Goal: Task Accomplishment & Management: Use online tool/utility

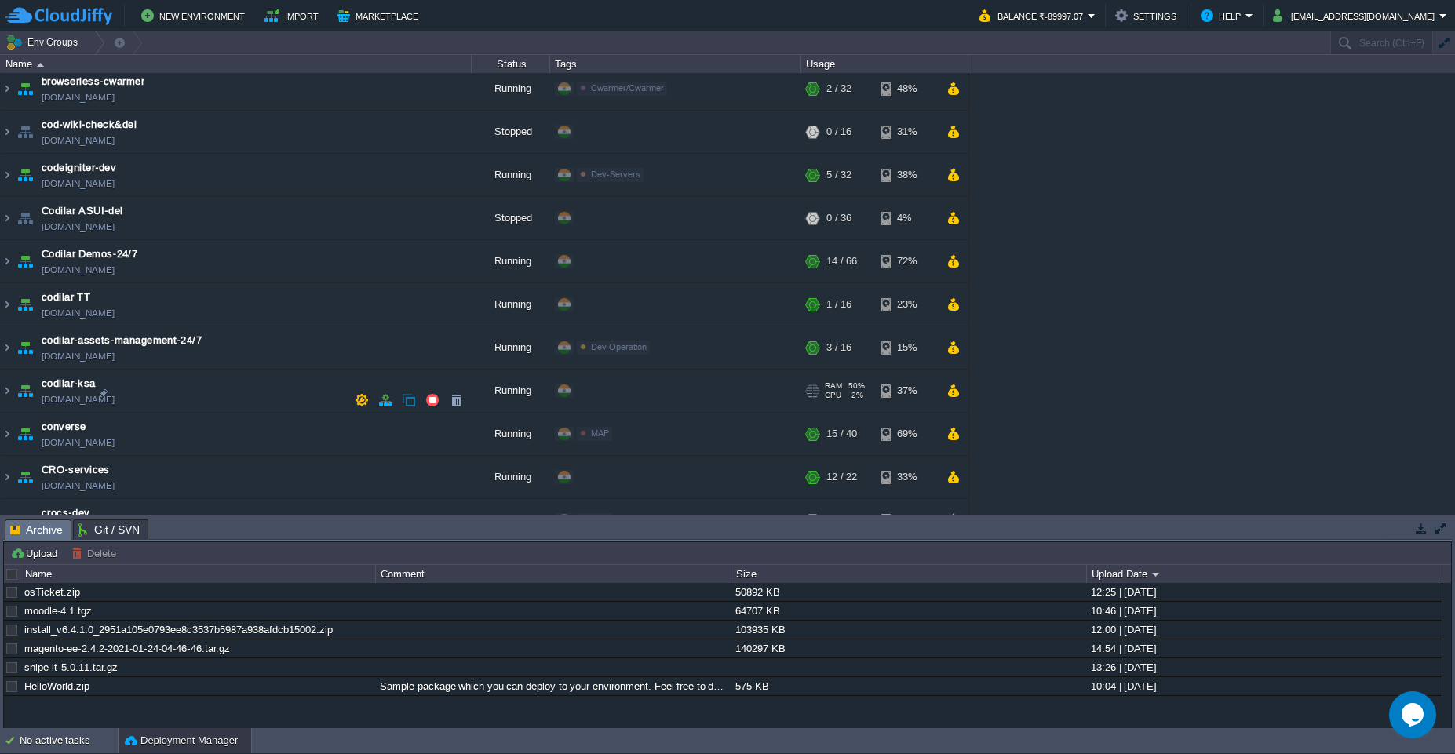
scroll to position [659, 0]
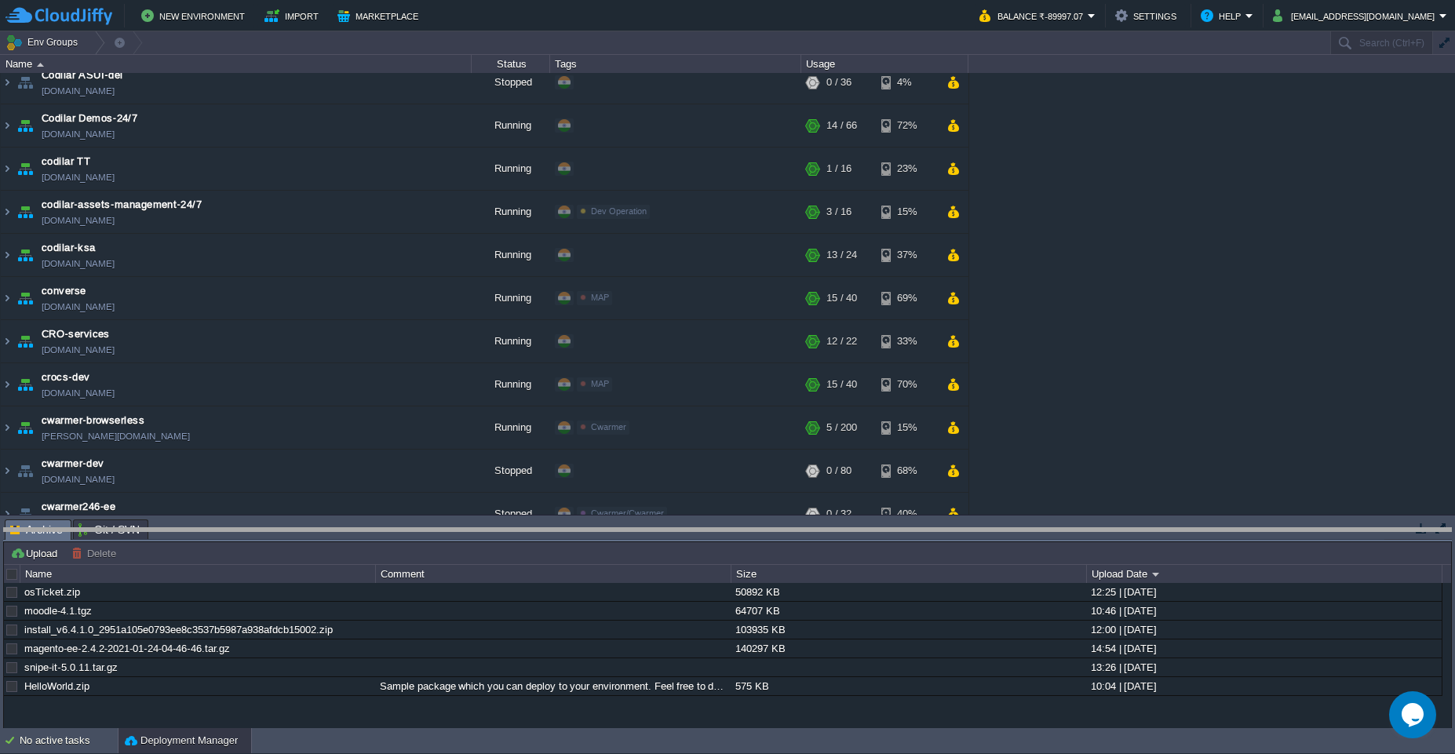
drag, startPoint x: 349, startPoint y: 526, endPoint x: 373, endPoint y: 696, distance: 171.9
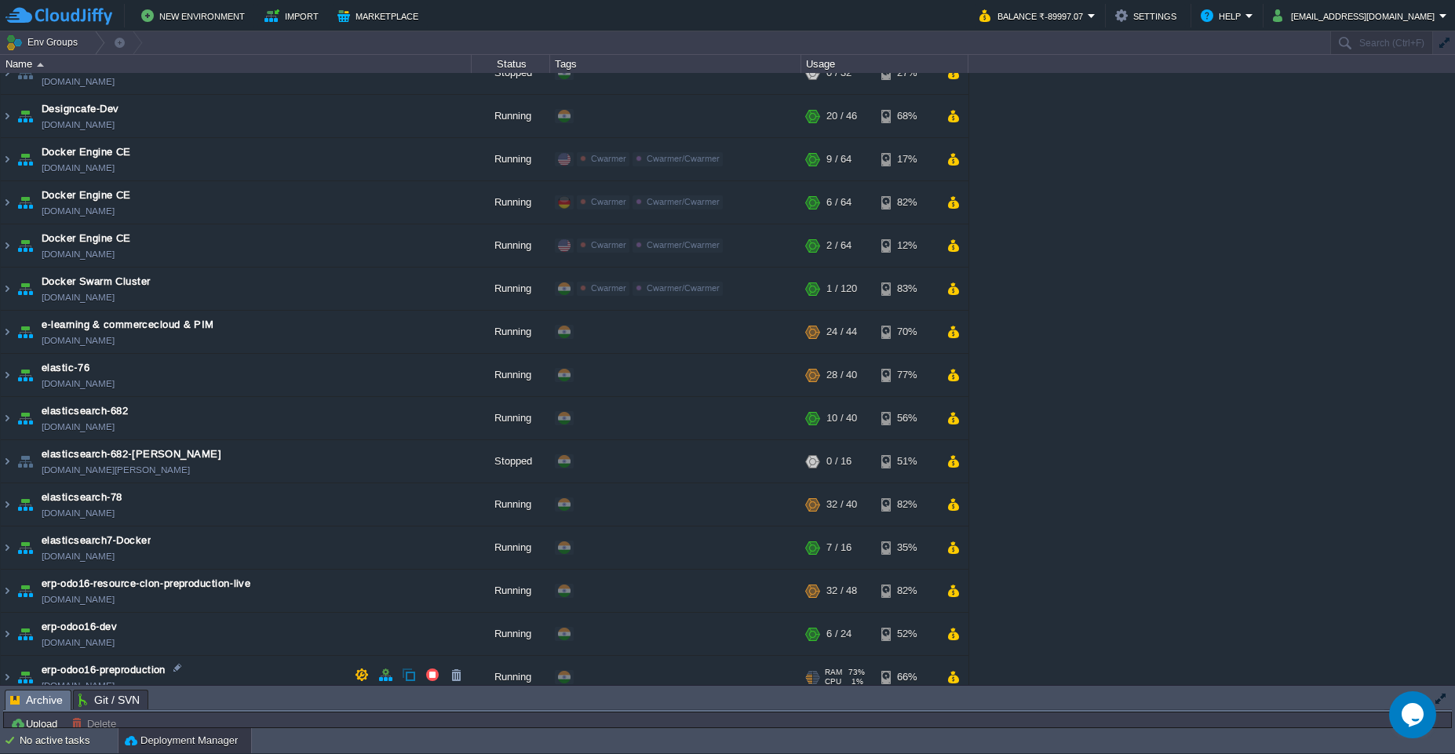
scroll to position [1130, 0]
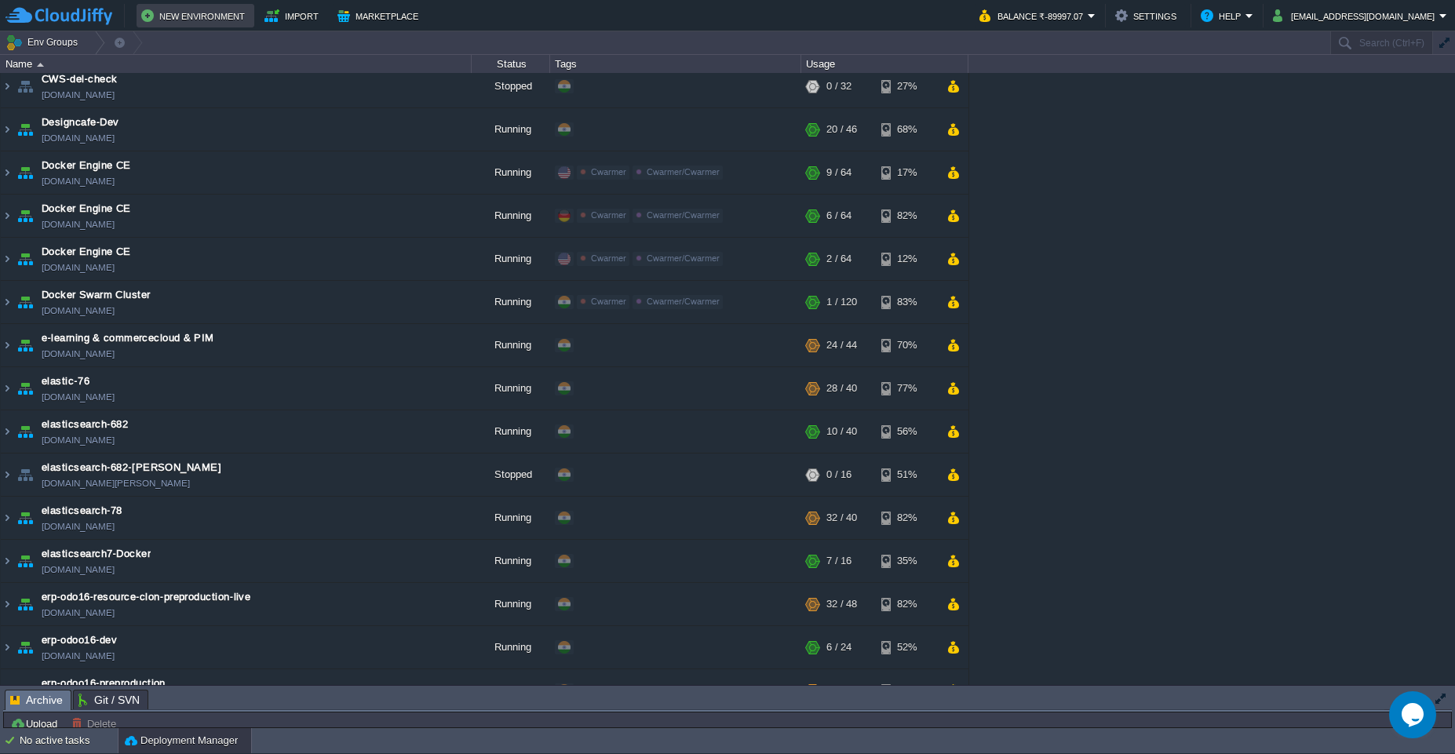
click at [204, 21] on button "New Environment" at bounding box center [195, 15] width 108 height 19
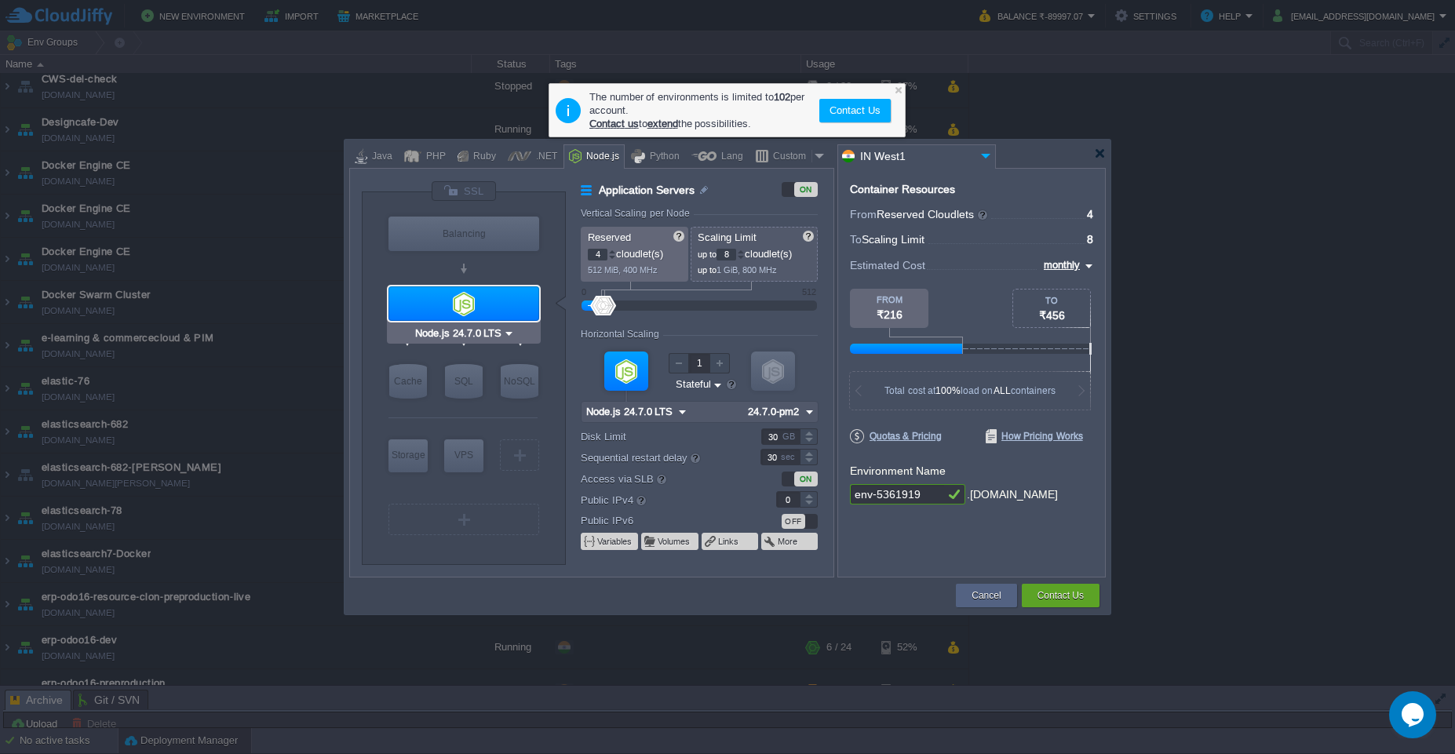
click at [477, 291] on div at bounding box center [463, 303] width 151 height 35
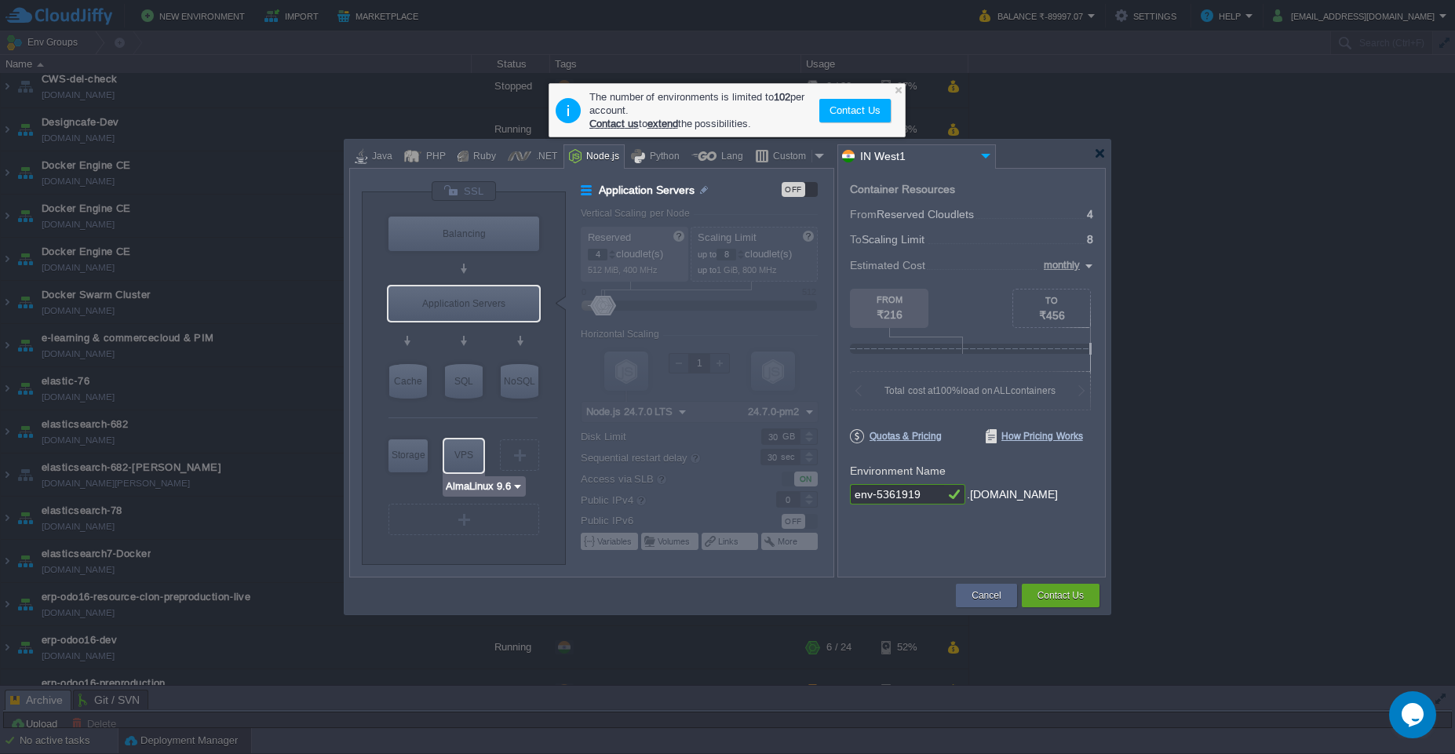
click at [483, 488] on input "AlmaLinux 9.6" at bounding box center [478, 487] width 67 height 16
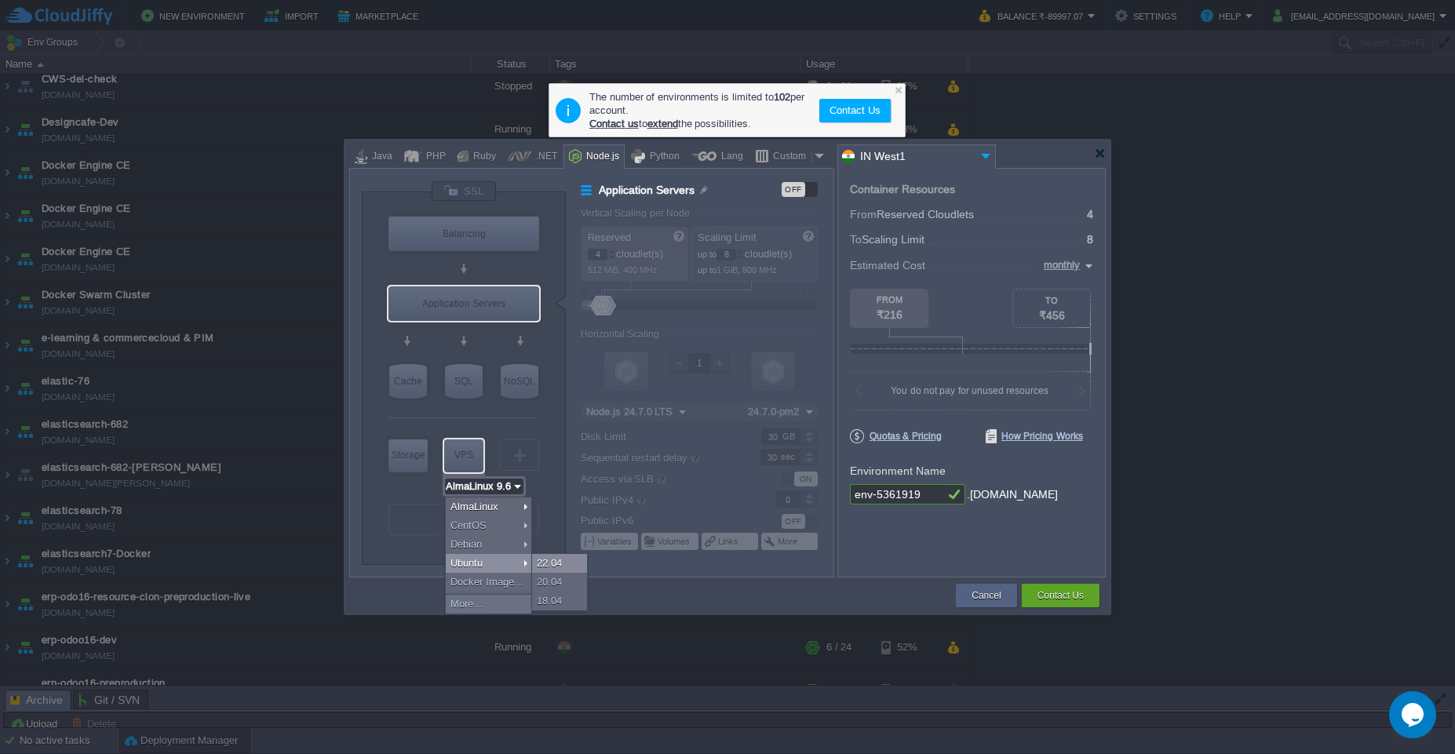
click at [552, 564] on div "22.04" at bounding box center [559, 563] width 55 height 19
type input "Ubuntu 22.04"
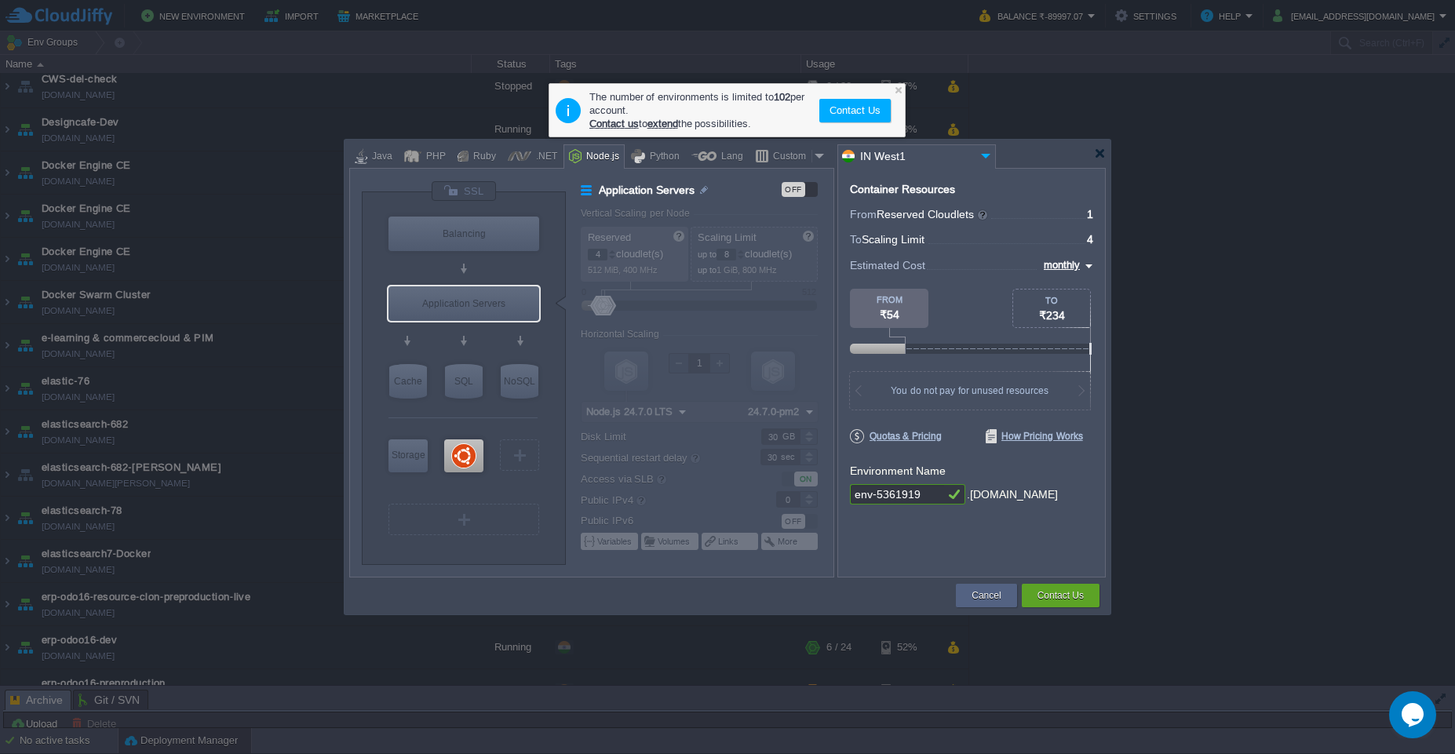
drag, startPoint x: 920, startPoint y: 494, endPoint x: 829, endPoint y: 496, distance: 91.0
click at [829, 496] on div "VM Balancing VM Application Servers VM Cache VM SQL VM NoSQL VM Storage VM VPS …" at bounding box center [727, 373] width 756 height 410
type input "codilar-sa"
type input "Ubuntu 22.04"
type input "codilar-sa"
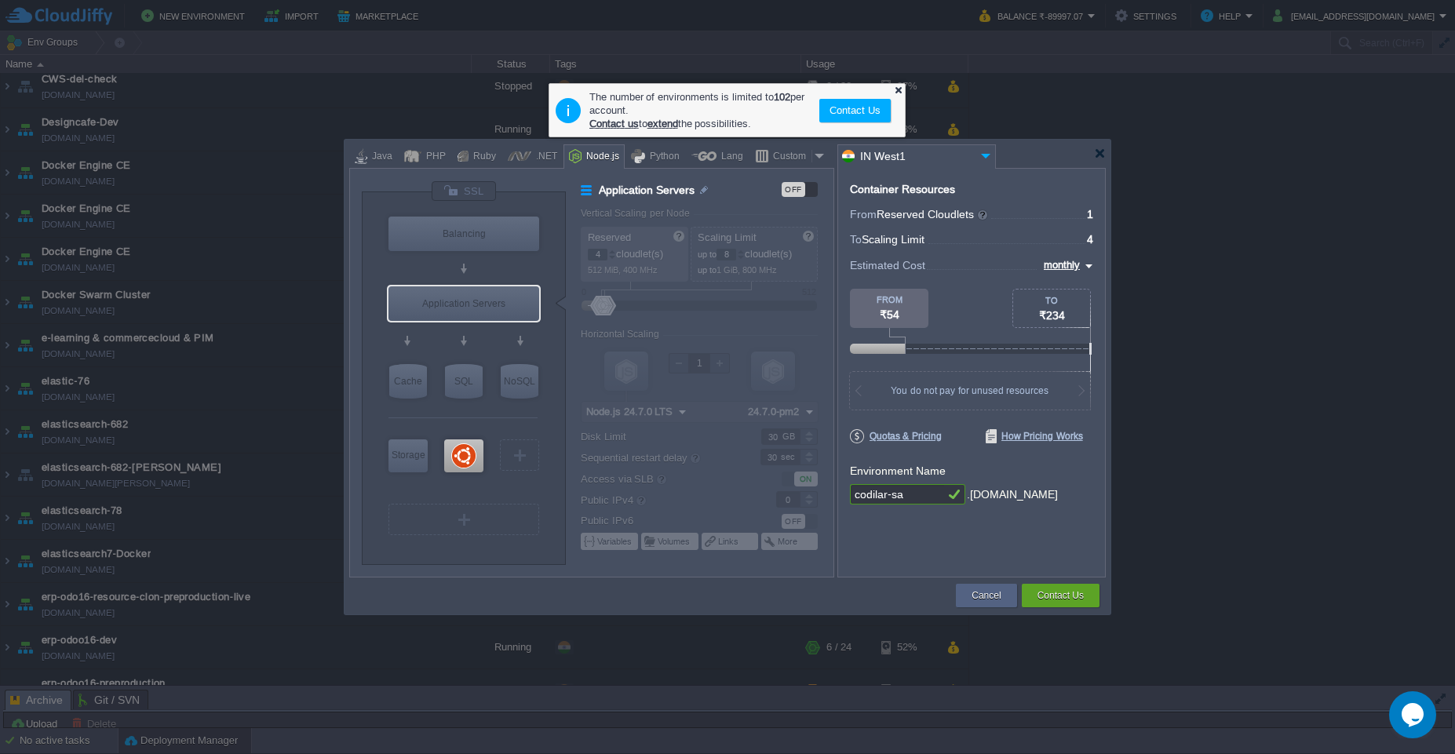
click at [900, 89] on div at bounding box center [898, 90] width 10 height 10
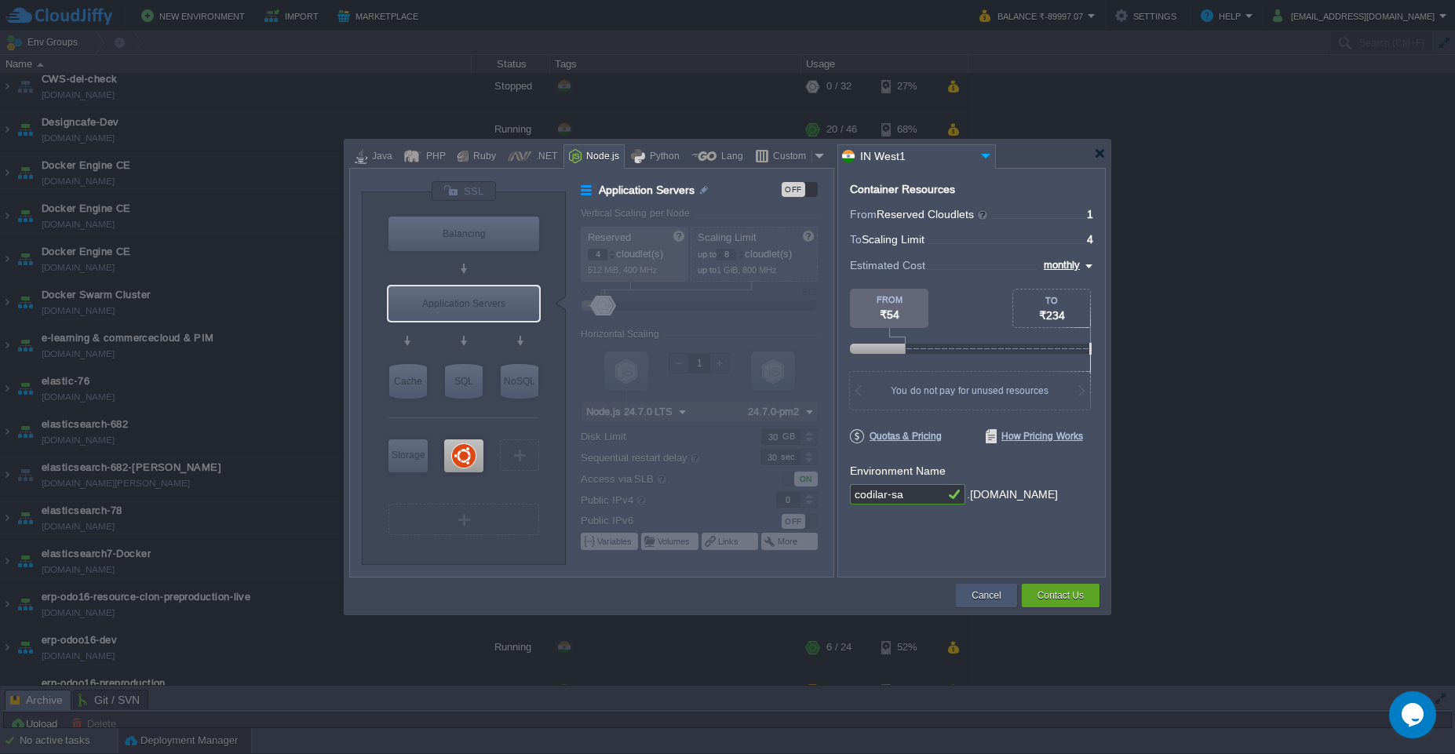
click at [998, 588] on div "Cancel" at bounding box center [986, 596] width 37 height 24
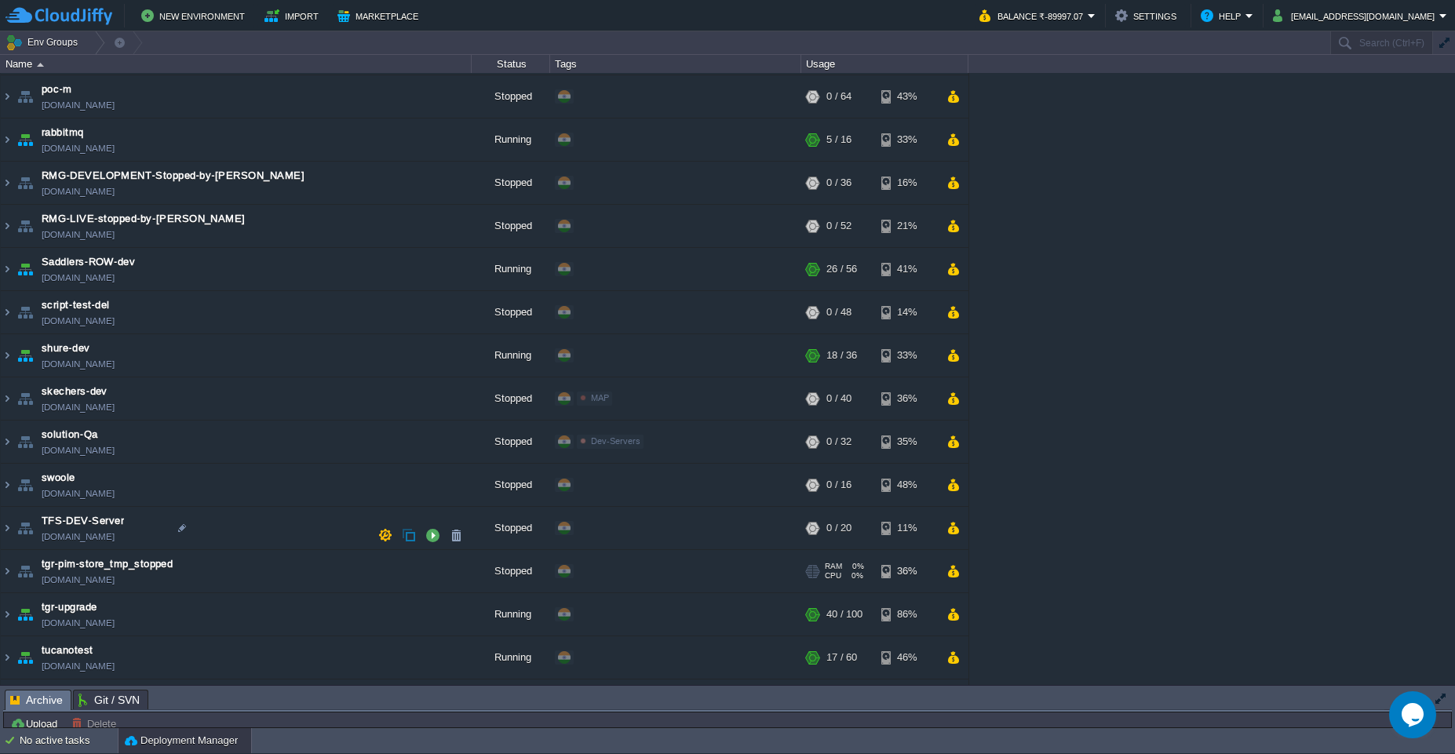
scroll to position [3742, 0]
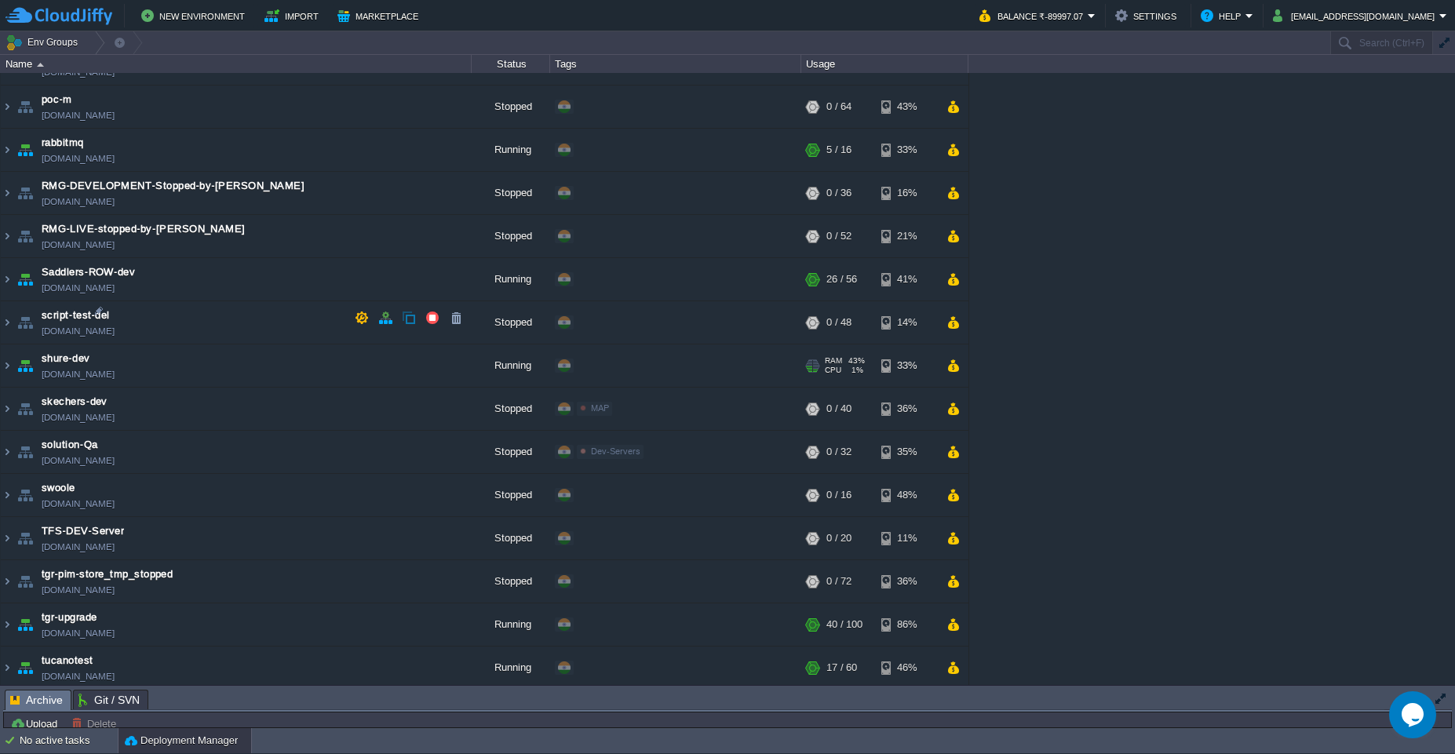
click at [242, 344] on td "shure-dev [DOMAIN_NAME]" at bounding box center [236, 365] width 471 height 43
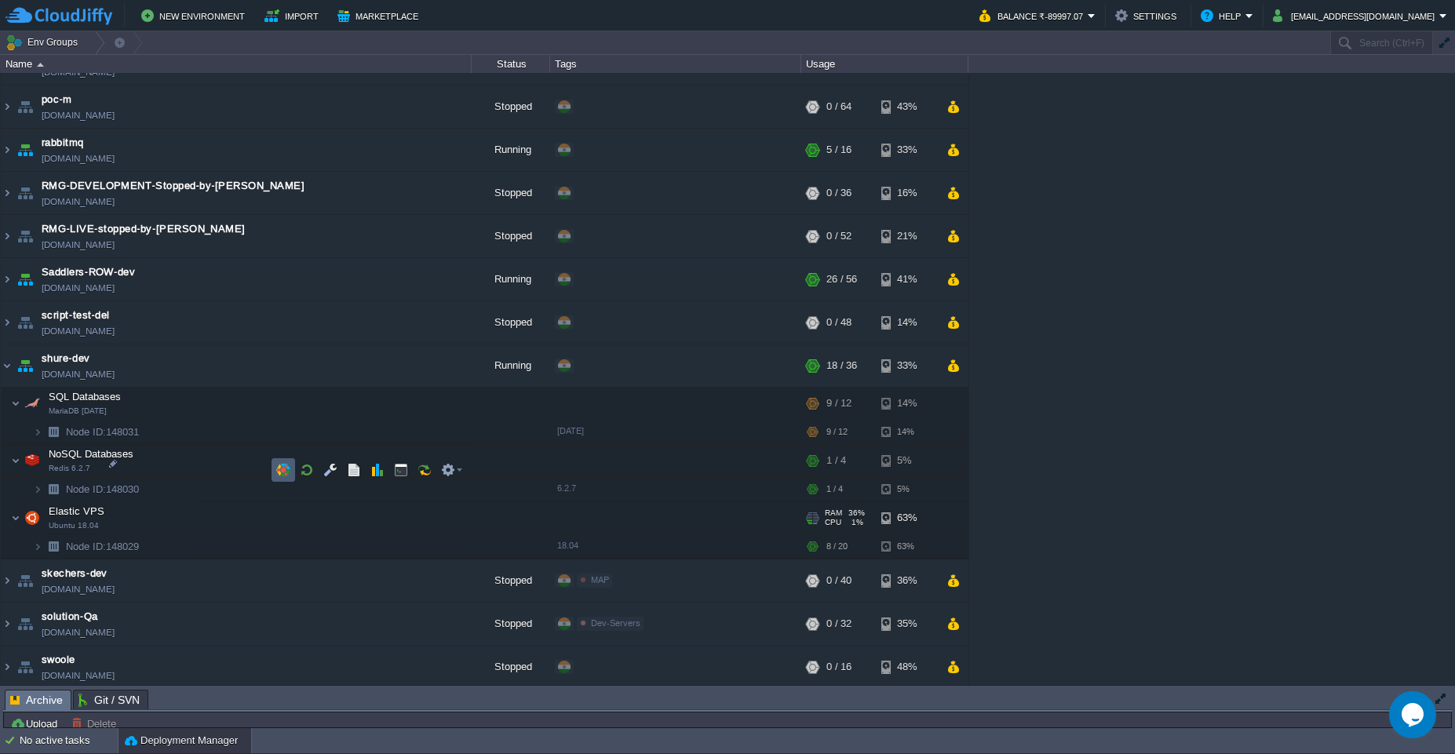
click at [279, 469] on button "button" at bounding box center [283, 470] width 14 height 14
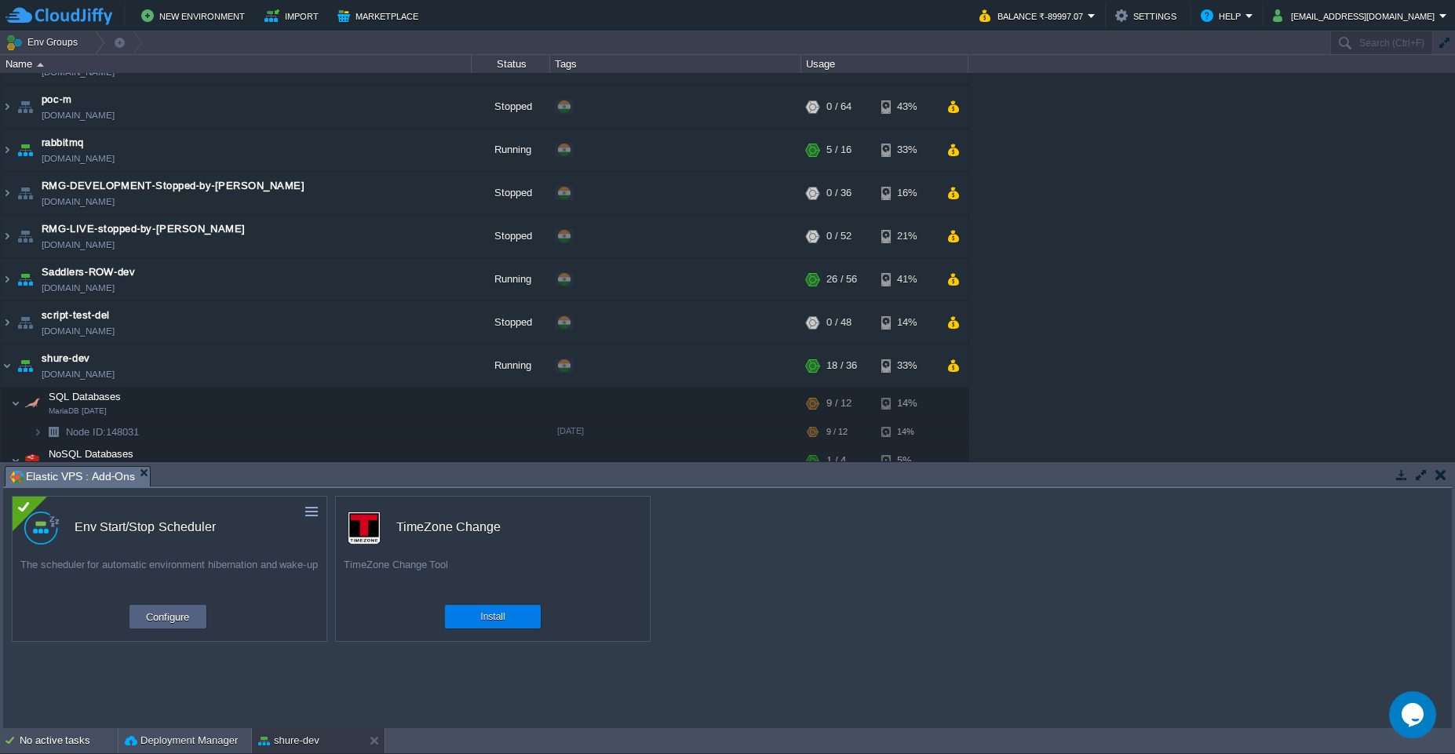
click at [1442, 479] on button "button" at bounding box center [1440, 475] width 11 height 14
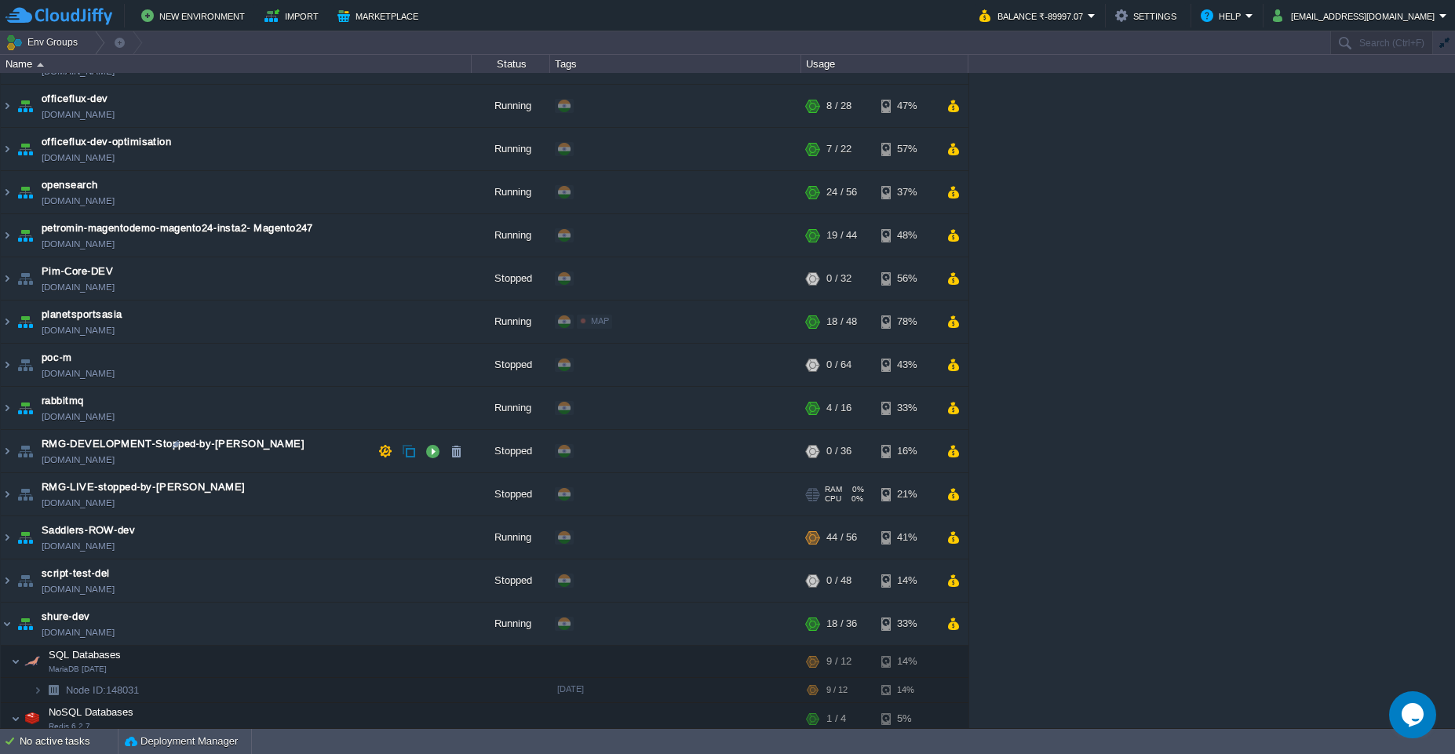
scroll to position [3869, 0]
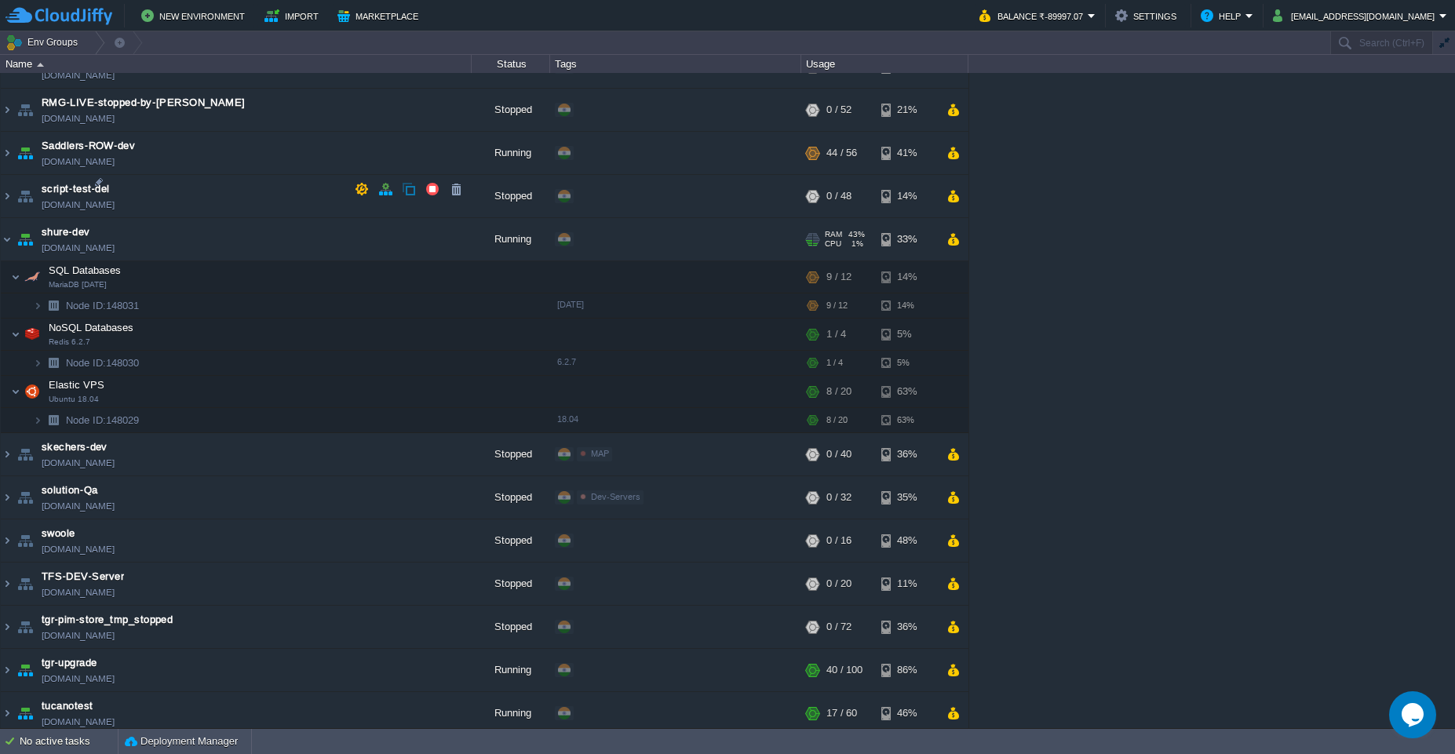
click at [218, 218] on td "shure-dev [DOMAIN_NAME]" at bounding box center [236, 239] width 471 height 43
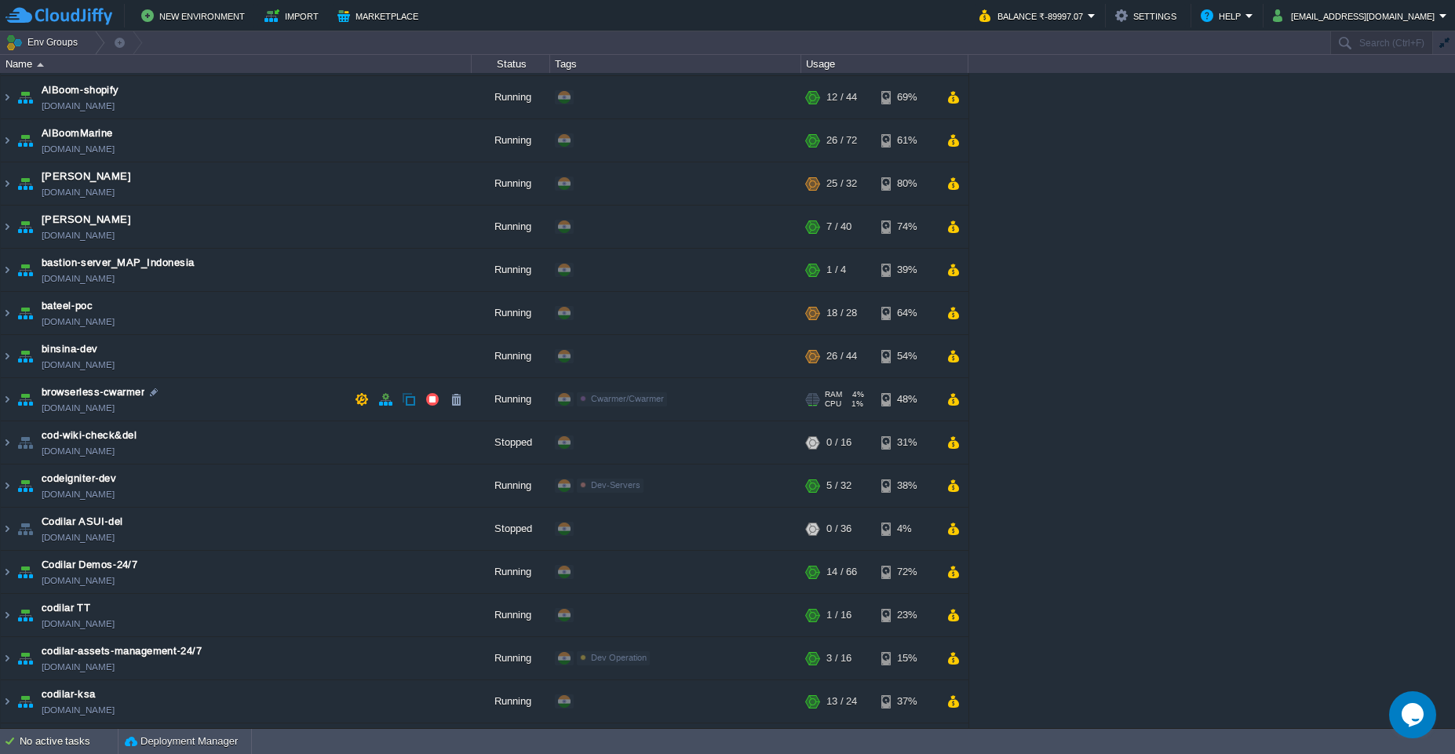
scroll to position [0, 0]
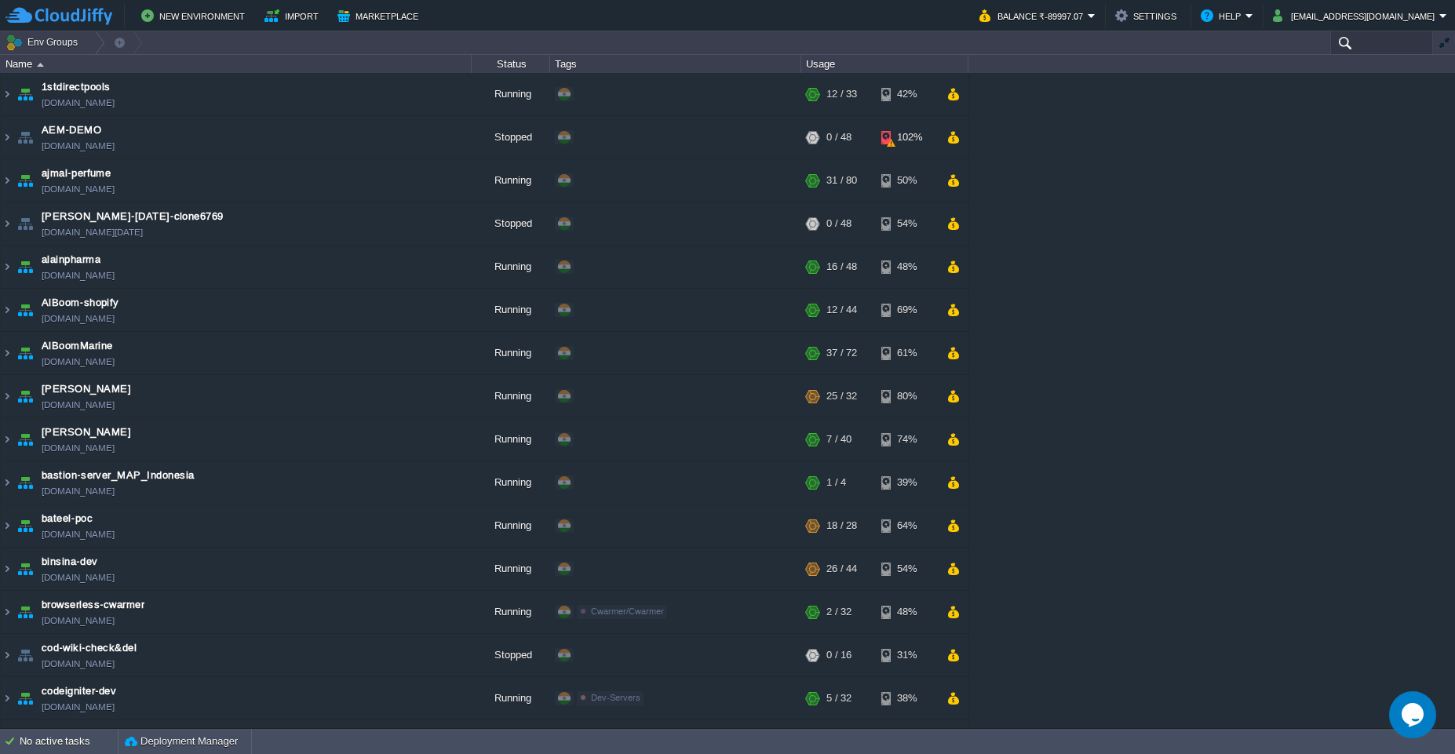
click at [1376, 49] on input "text" at bounding box center [1381, 42] width 103 height 23
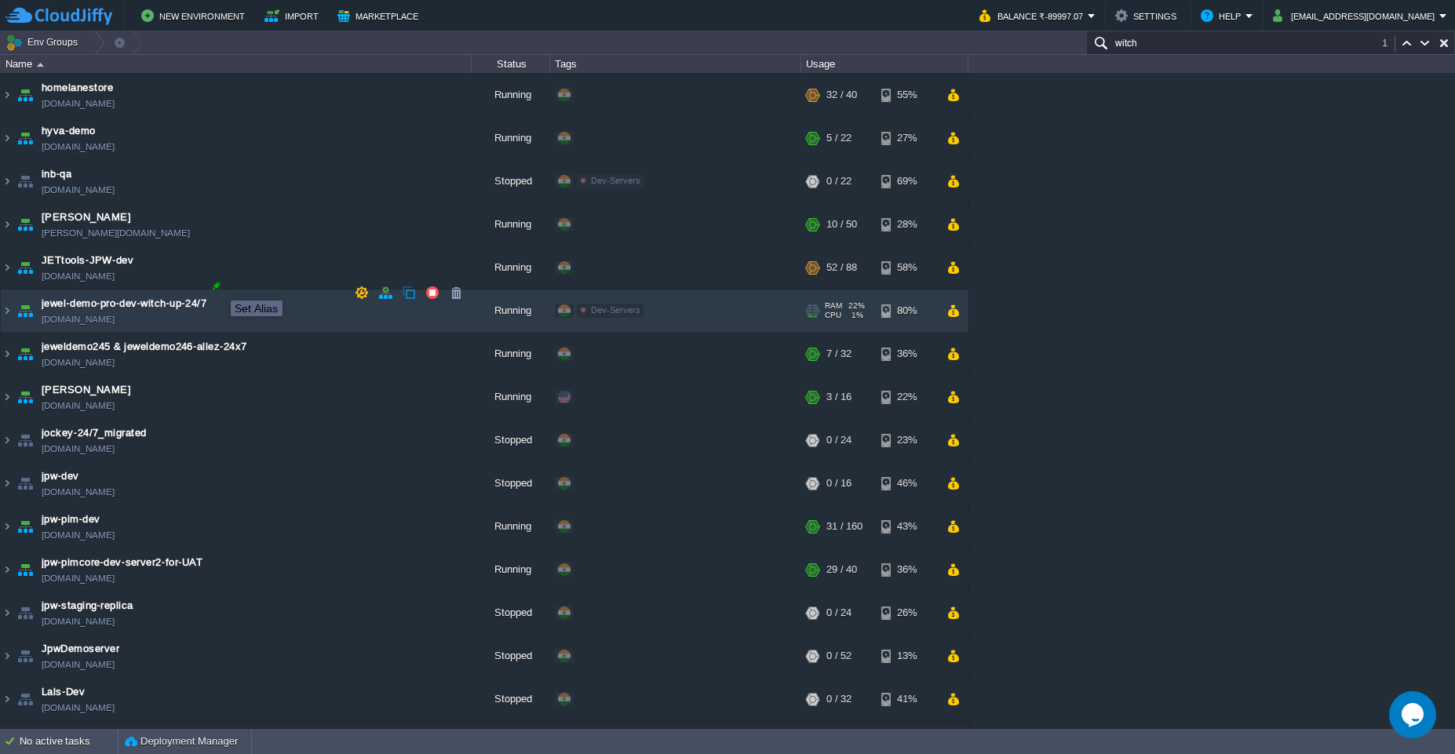
type input "witch"
click at [219, 286] on div at bounding box center [217, 286] width 14 height 14
click at [234, 297] on td "jewel-demo-pro-dev-witch-up-24/7 [DOMAIN_NAME]" at bounding box center [236, 311] width 471 height 43
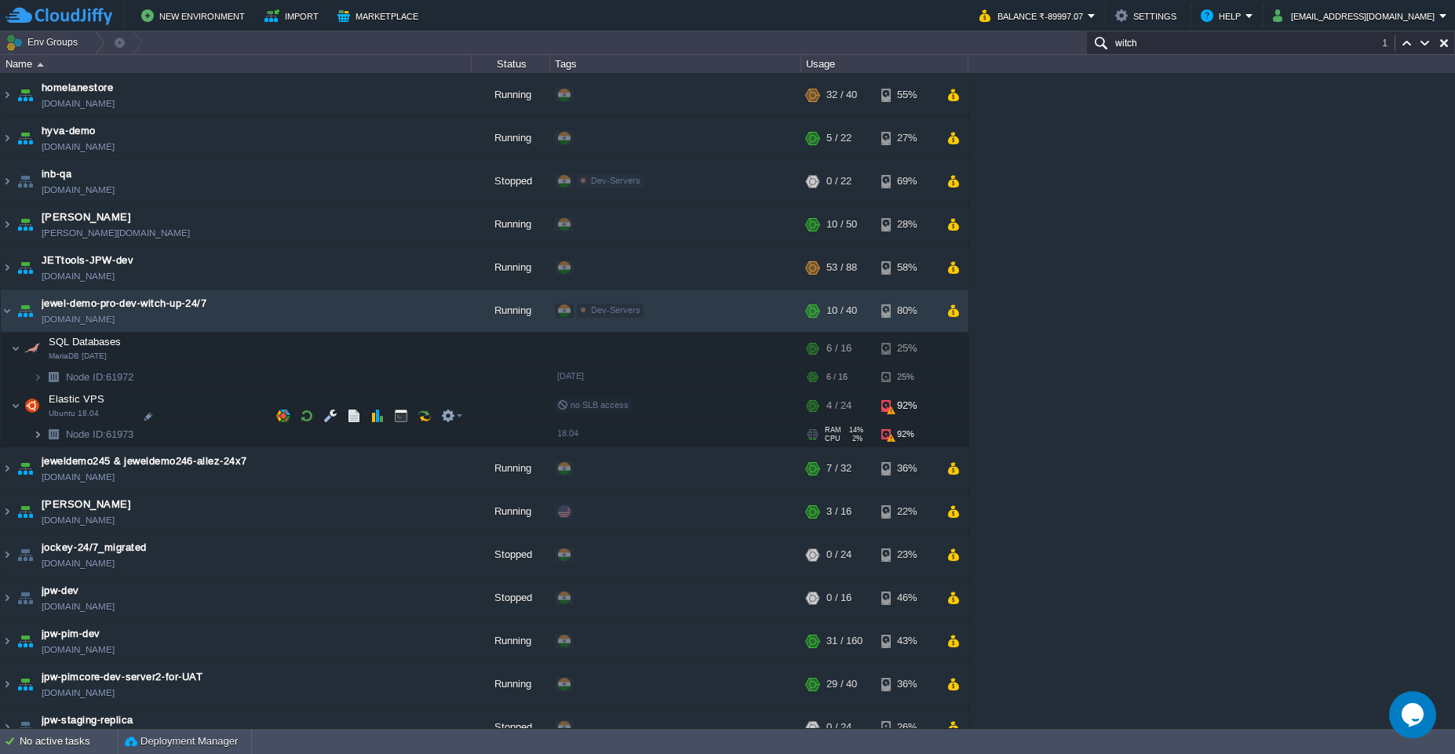
click at [38, 422] on img at bounding box center [37, 434] width 9 height 24
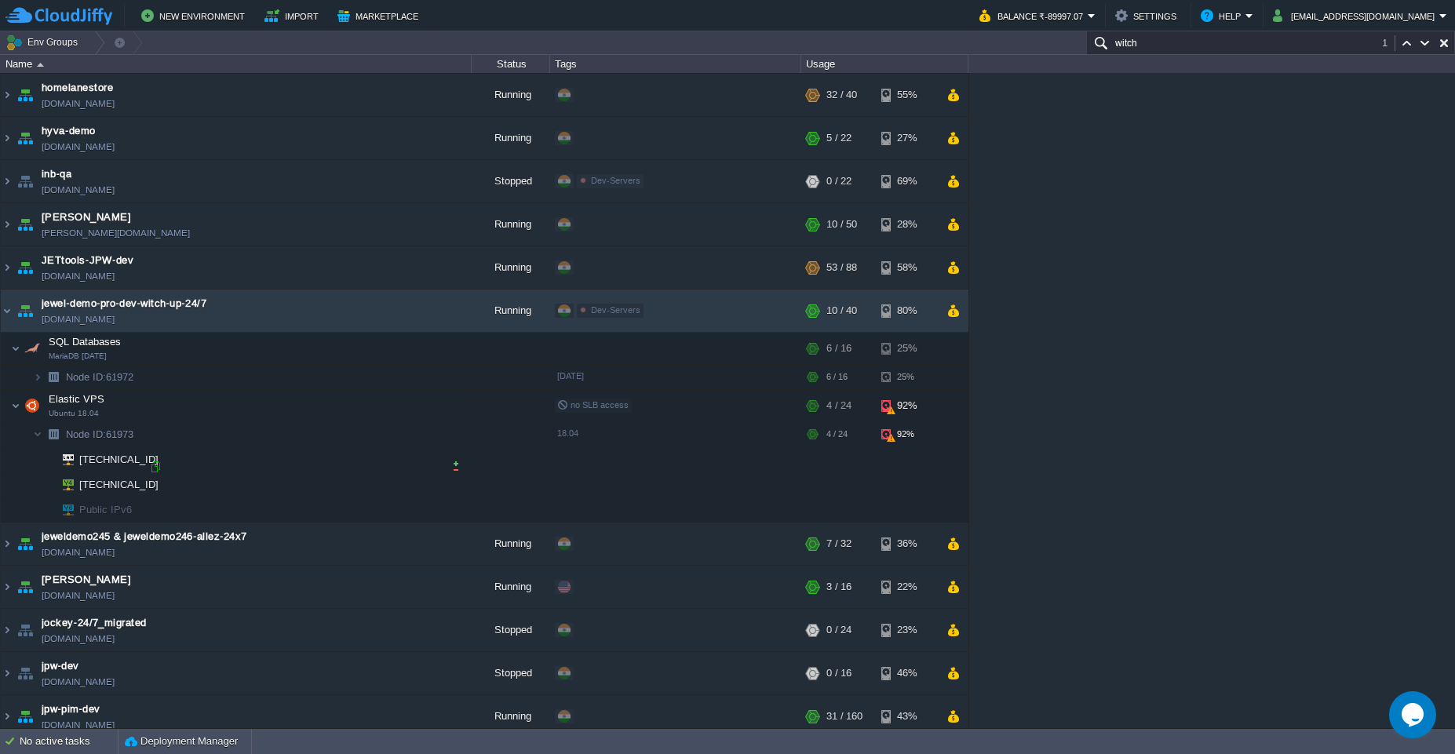
click at [156, 465] on div at bounding box center [155, 467] width 14 height 14
click at [155, 472] on div at bounding box center [155, 467] width 14 height 14
